Goal: Navigation & Orientation: Find specific page/section

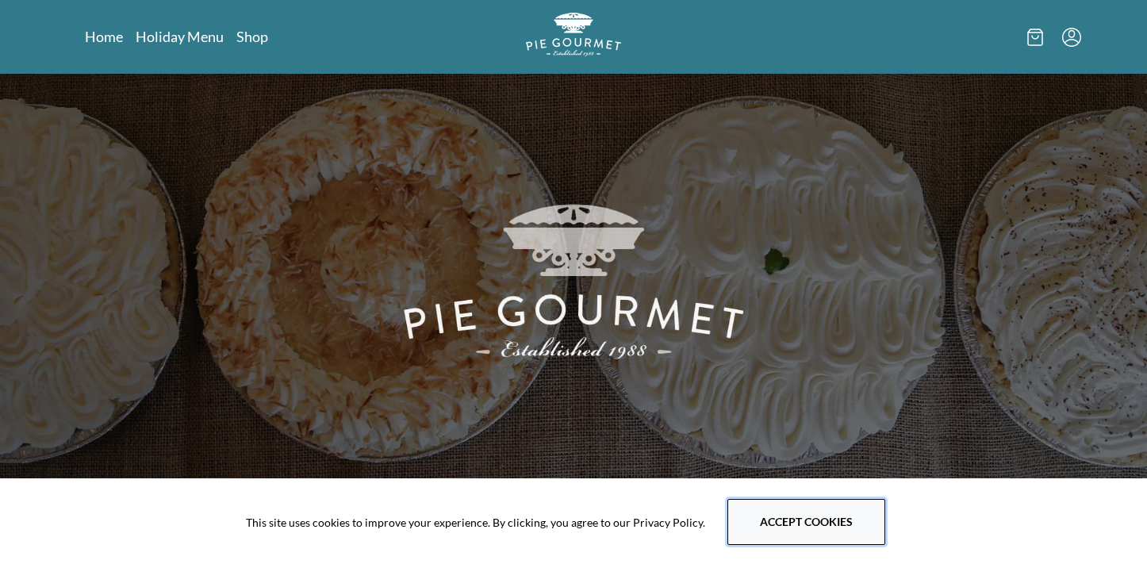
click at [805, 503] on button "Accept cookies" at bounding box center [807, 522] width 158 height 46
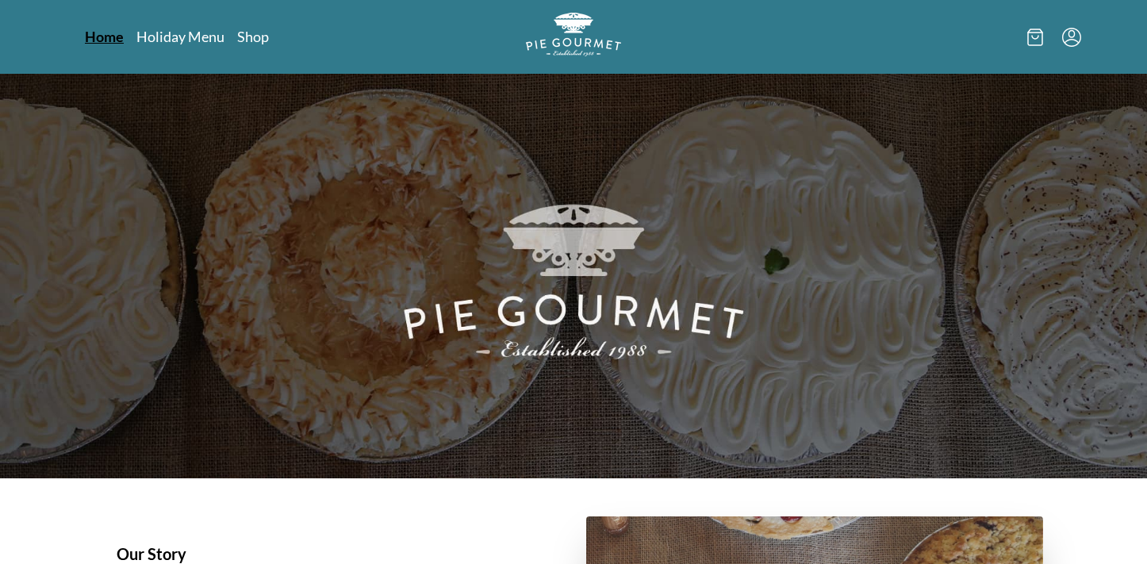
click at [87, 36] on link "Home" at bounding box center [104, 36] width 39 height 19
click at [152, 43] on link "Holiday Menu" at bounding box center [181, 36] width 90 height 19
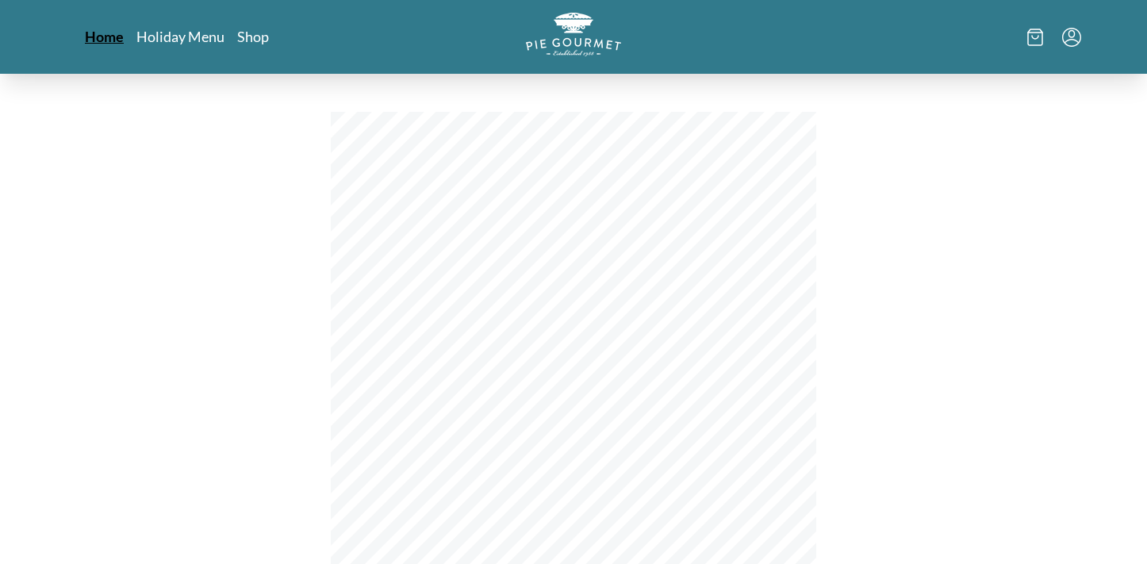
click at [109, 36] on link "Home" at bounding box center [104, 36] width 39 height 19
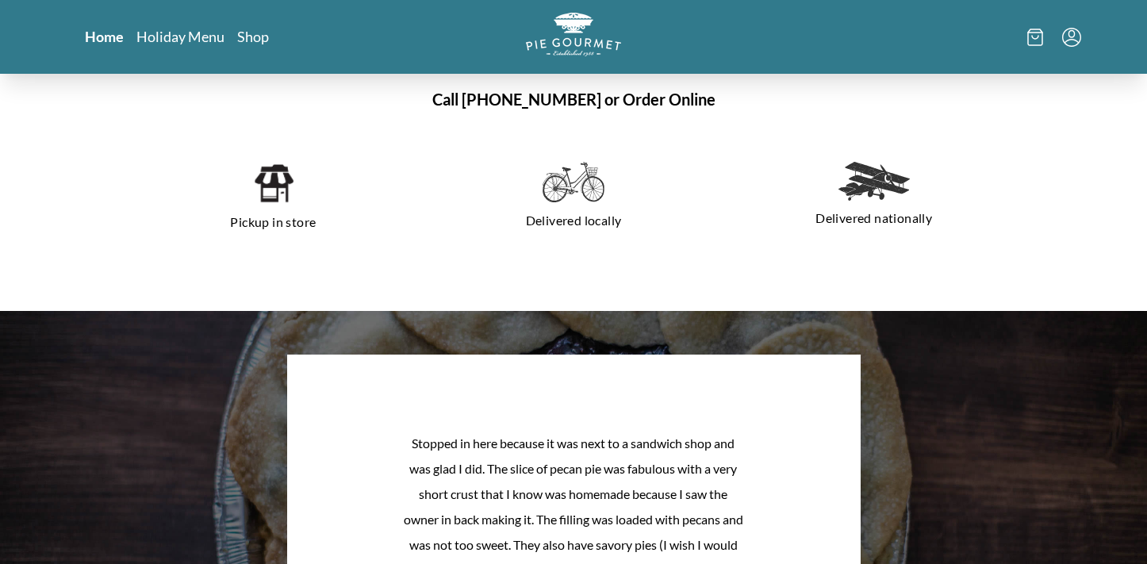
scroll to position [1174, 0]
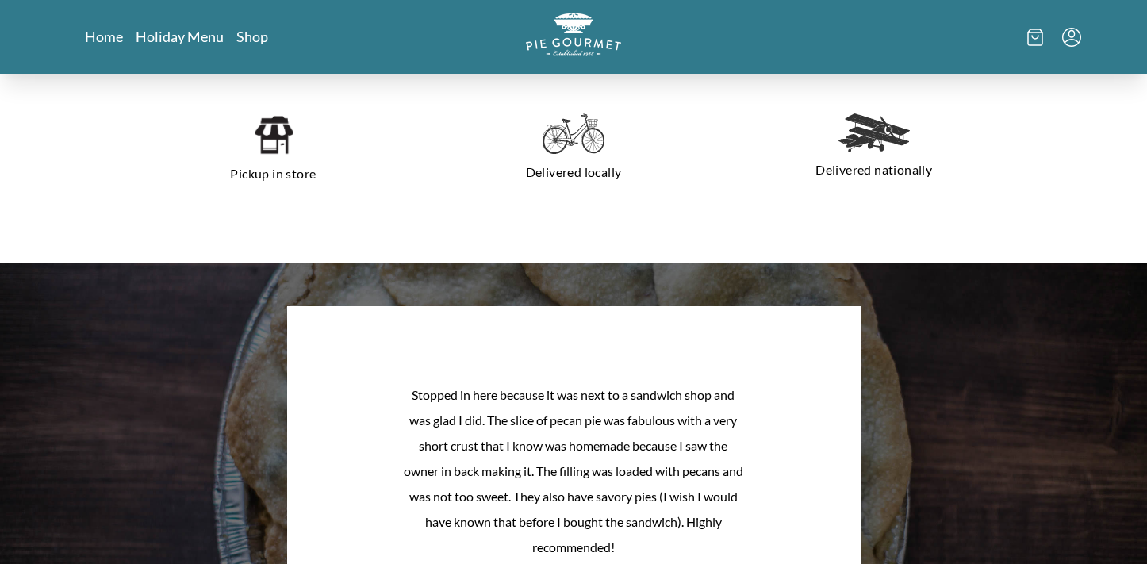
click at [872, 144] on img at bounding box center [874, 132] width 71 height 39
click at [872, 163] on p "Delivered nationally" at bounding box center [874, 169] width 263 height 25
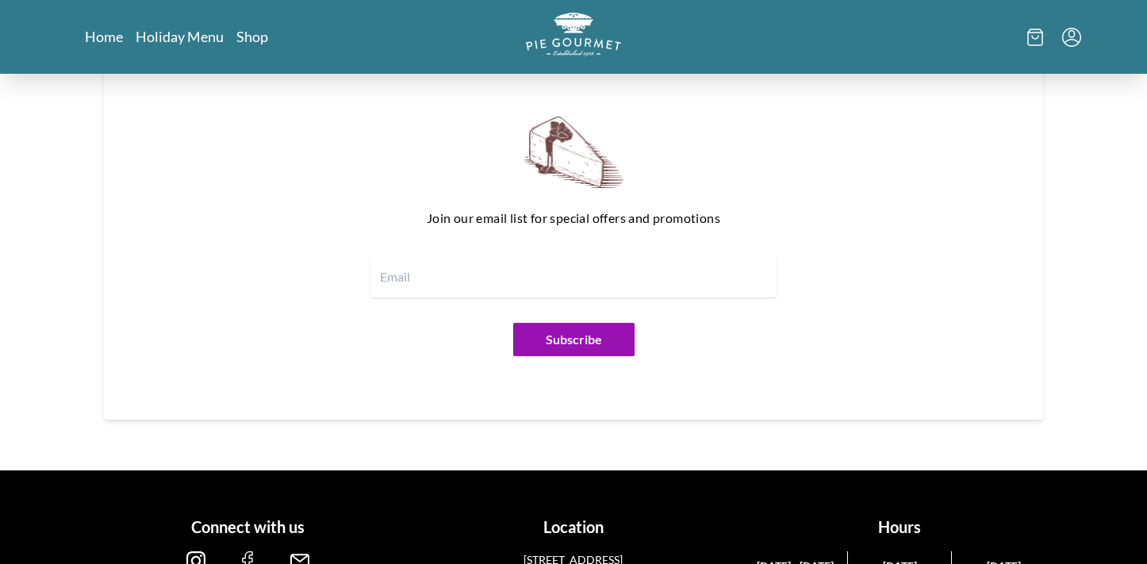
scroll to position [1904, 0]
